Goal: Navigation & Orientation: Find specific page/section

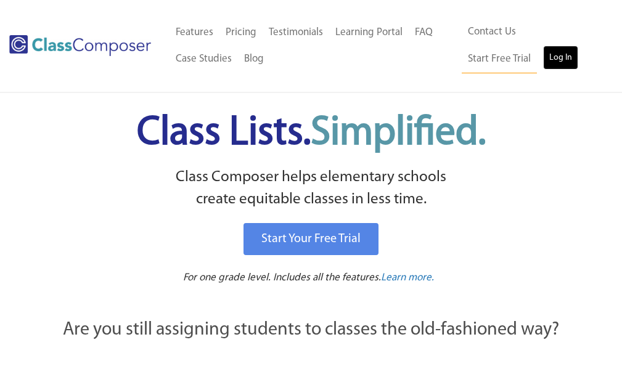
click at [543, 57] on link "Log In" at bounding box center [560, 58] width 35 height 25
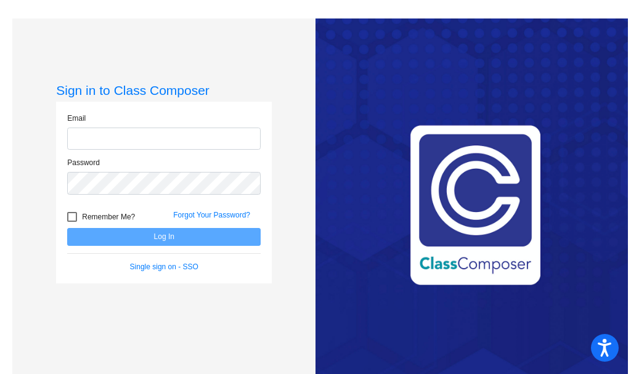
type input "spaull@k12.wv.us"
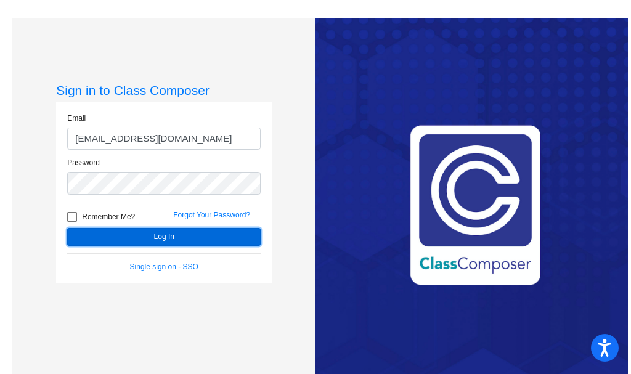
click at [161, 241] on button "Log In" at bounding box center [164, 237] width 194 height 18
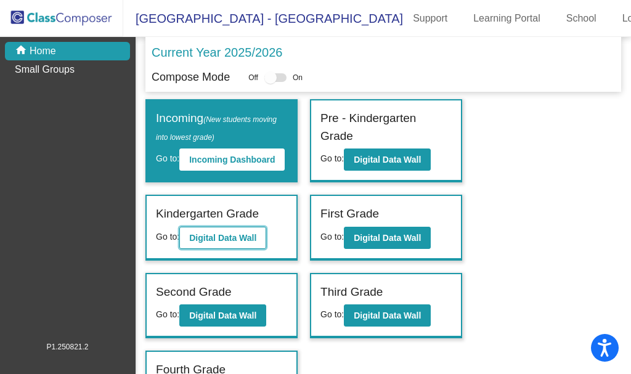
click at [213, 243] on b "Digital Data Wall" at bounding box center [222, 238] width 67 height 10
